Goal: Task Accomplishment & Management: Complete application form

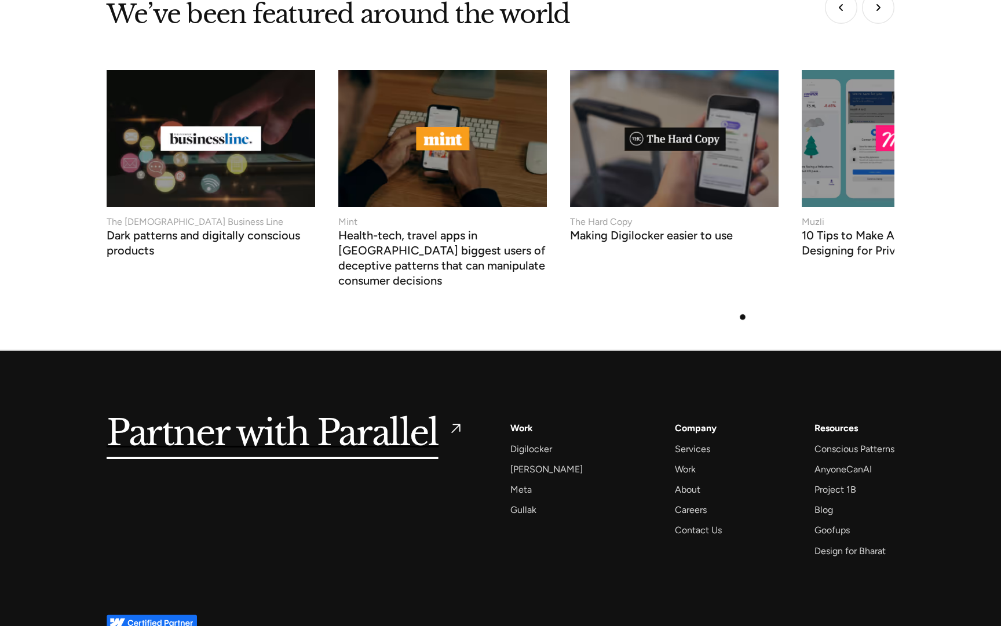
scroll to position [4519, 0]
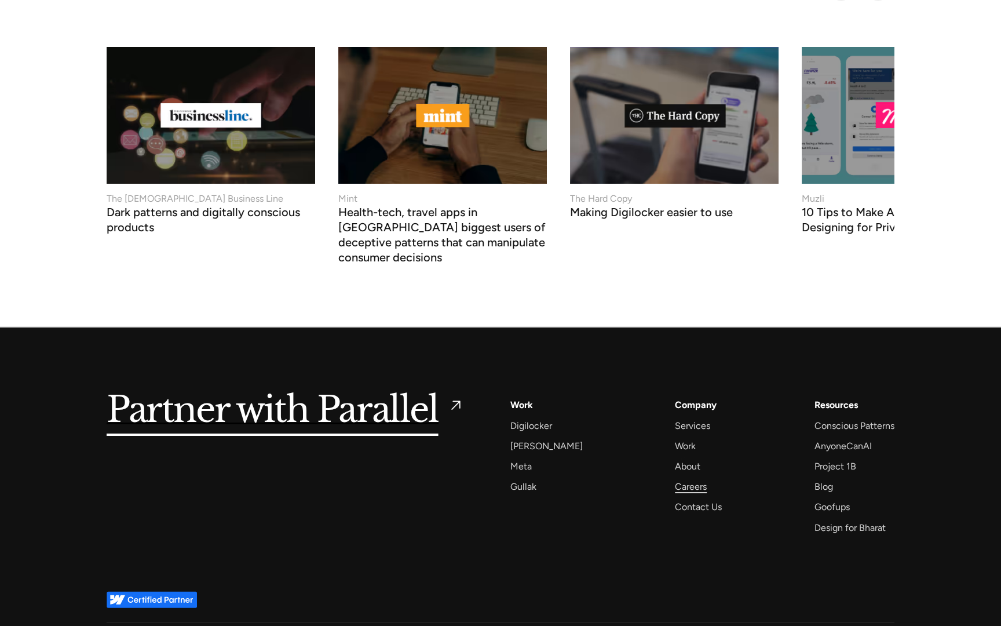
click at [684, 479] on div "Careers" at bounding box center [691, 487] width 32 height 16
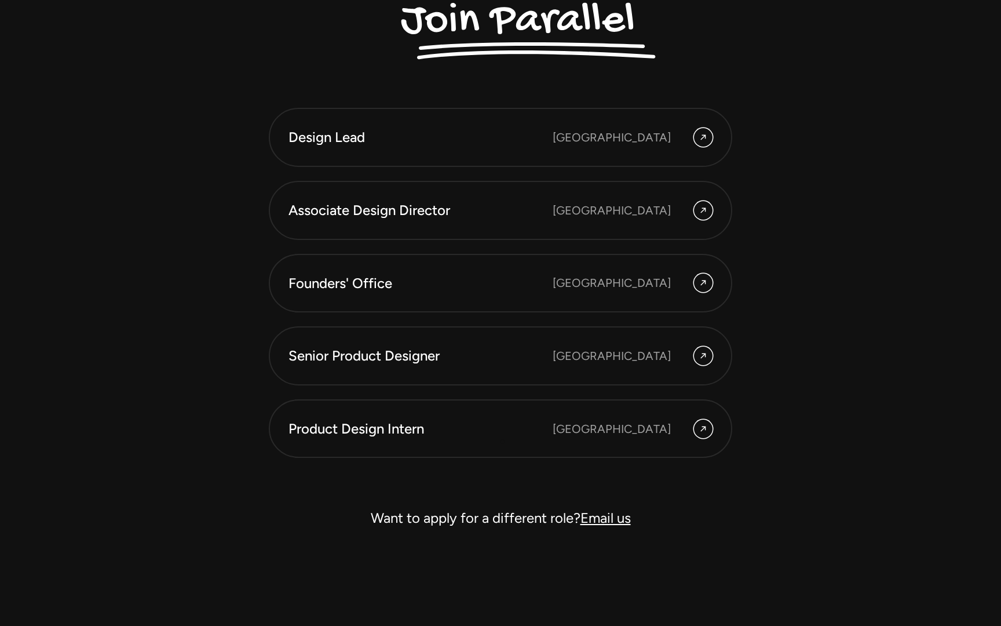
scroll to position [3278, 0]
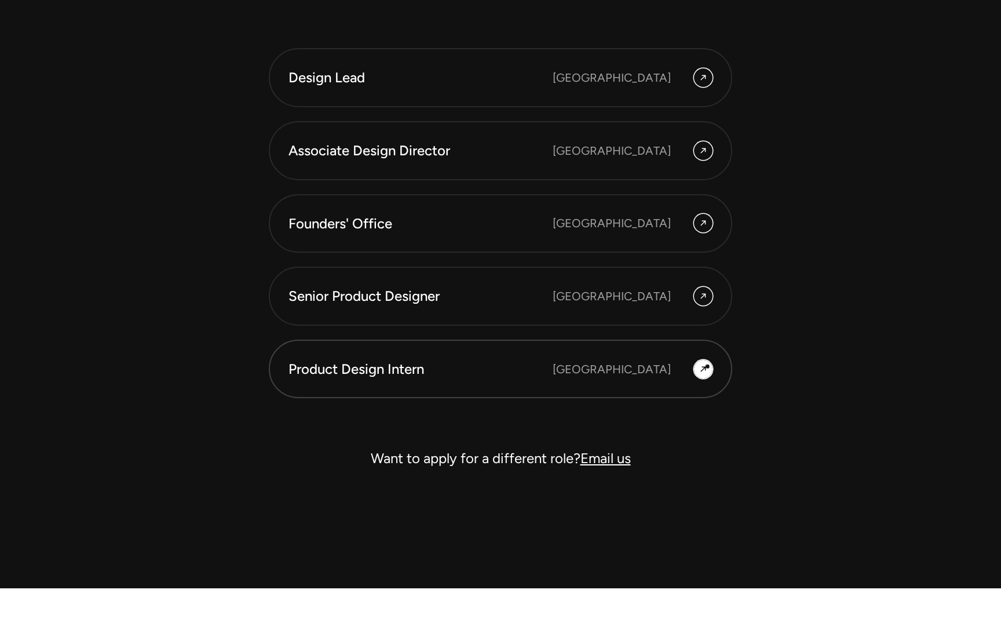
click at [706, 366] on icon at bounding box center [703, 369] width 9 height 14
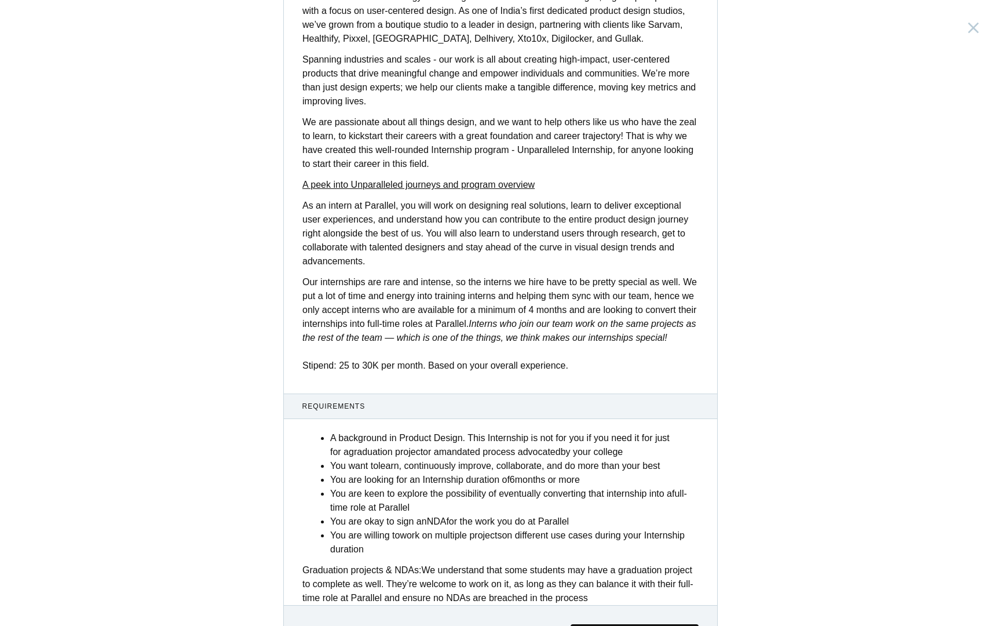
scroll to position [270, 0]
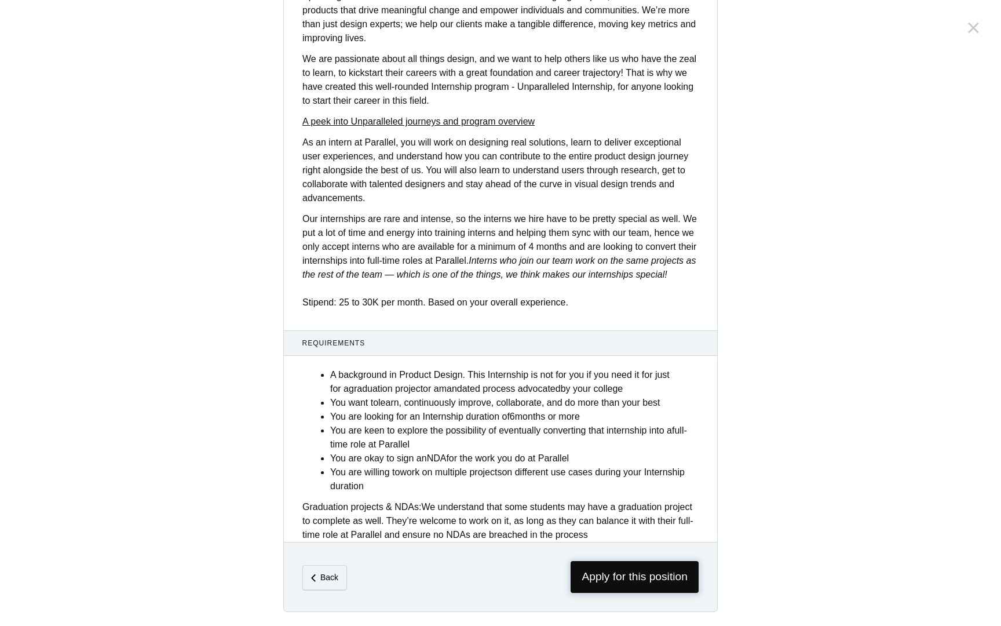
click at [645, 578] on span "Apply for this position" at bounding box center [635, 577] width 128 height 32
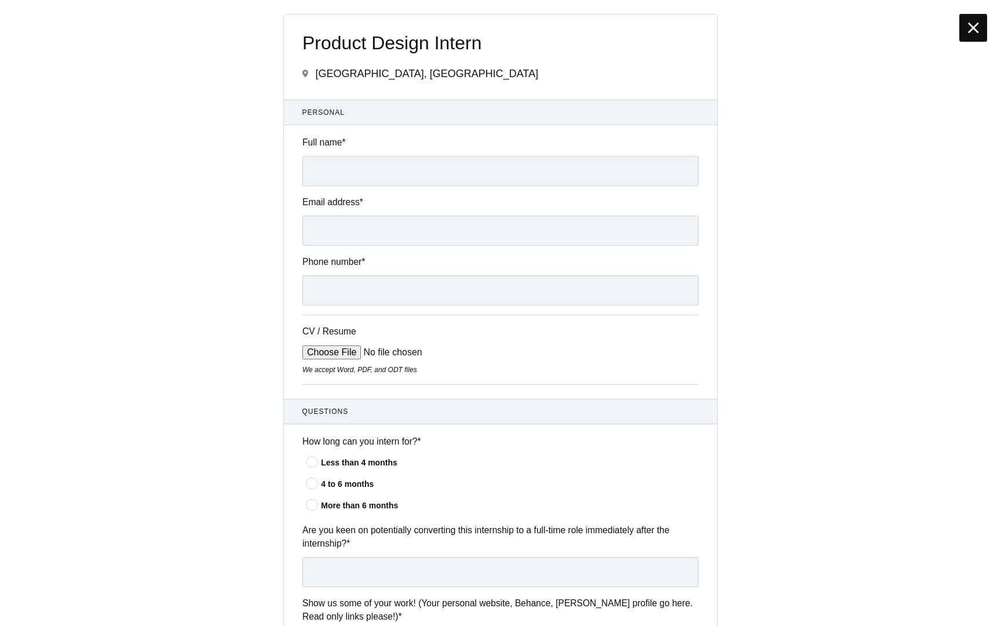
click at [962, 34] on div at bounding box center [973, 28] width 28 height 28
